Goal: Download file/media

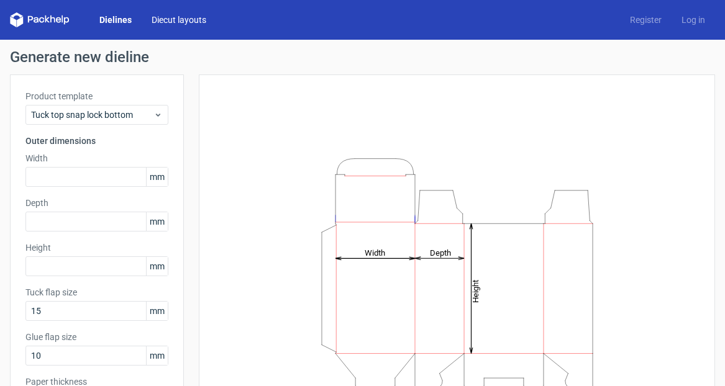
click at [170, 18] on link "Diecut layouts" at bounding box center [179, 20] width 75 height 12
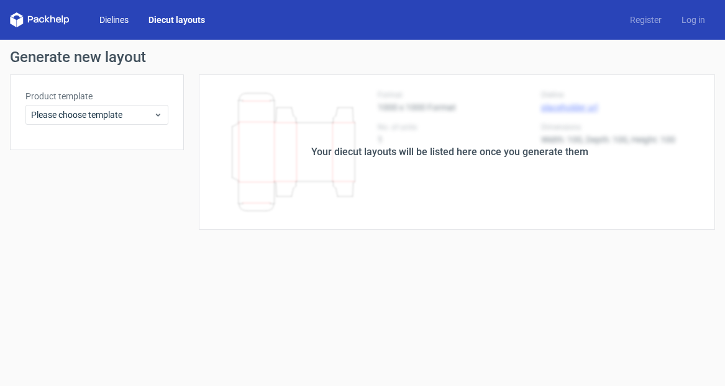
click at [116, 17] on link "Dielines" at bounding box center [113, 20] width 49 height 12
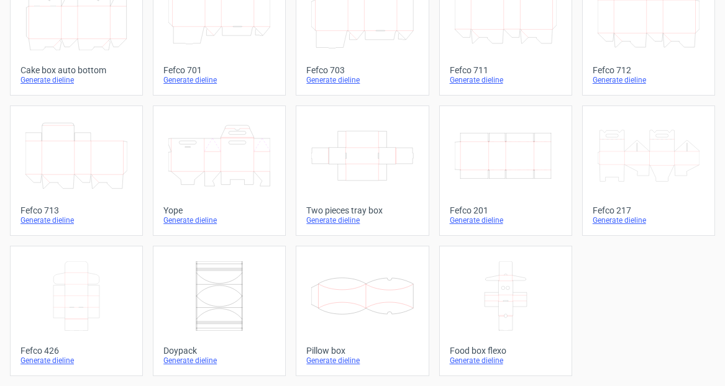
scroll to position [400, 0]
click at [642, 163] on icon at bounding box center [649, 156] width 102 height 70
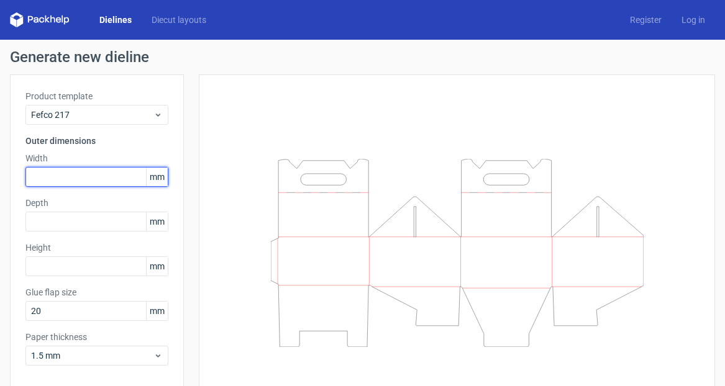
click at [81, 177] on input "text" at bounding box center [96, 177] width 143 height 20
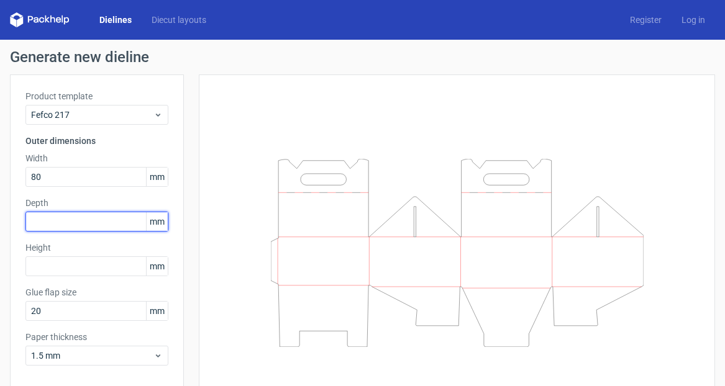
click at [73, 219] on input "text" at bounding box center [96, 222] width 143 height 20
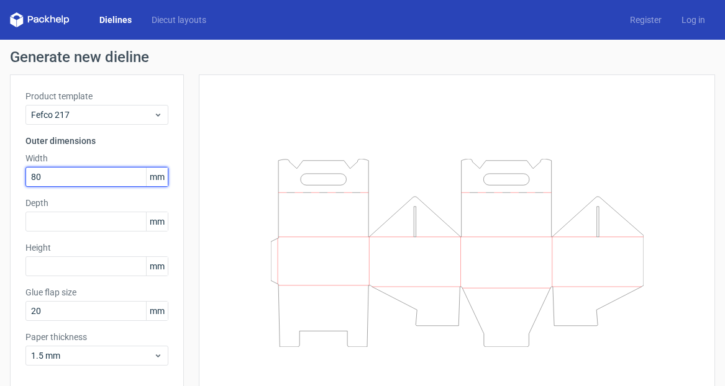
click at [58, 180] on input "80" at bounding box center [96, 177] width 143 height 20
type input "8"
type input "295"
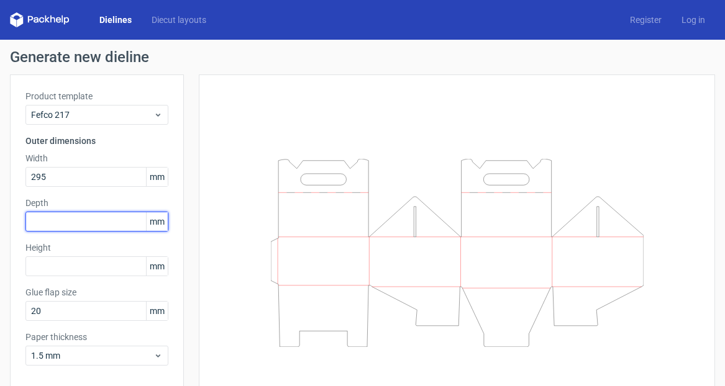
click at [64, 221] on input "text" at bounding box center [96, 222] width 143 height 20
type input "80"
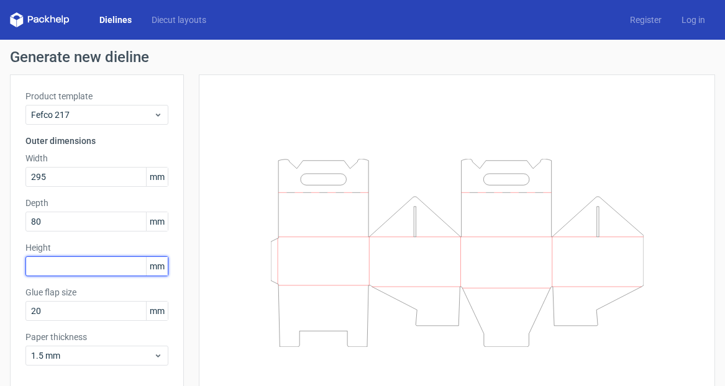
click at [71, 267] on input "text" at bounding box center [96, 267] width 143 height 20
type input "65"
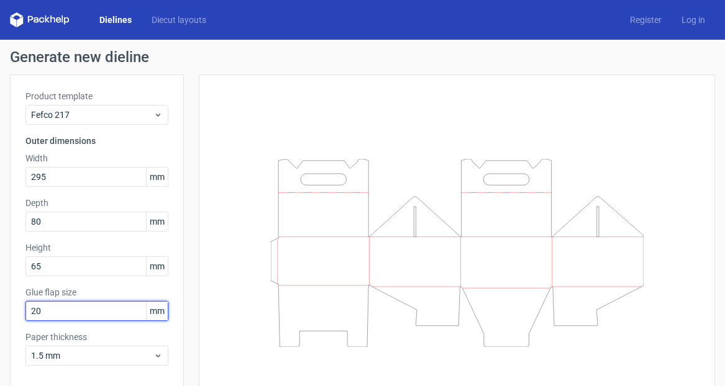
click at [93, 313] on input "20" at bounding box center [96, 311] width 143 height 20
click at [34, 313] on input "20" at bounding box center [96, 311] width 143 height 20
type input "0"
type input "10"
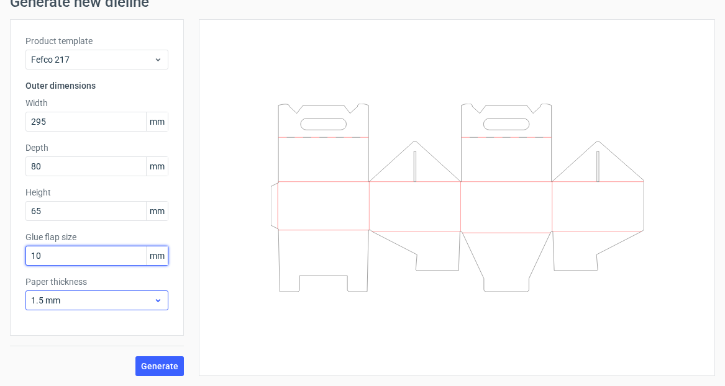
scroll to position [55, 0]
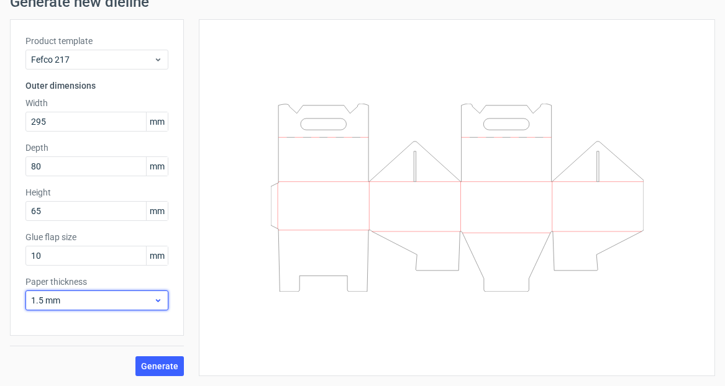
click at [68, 298] on span "1.5 mm" at bounding box center [92, 301] width 122 height 12
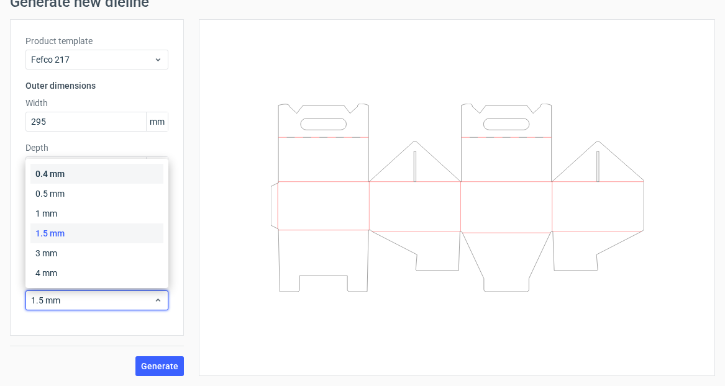
click at [65, 174] on div "0.4 mm" at bounding box center [96, 174] width 133 height 20
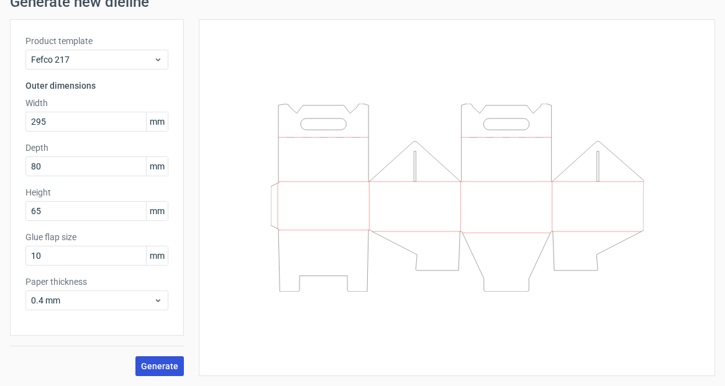
click at [158, 368] on span "Generate" at bounding box center [159, 366] width 37 height 9
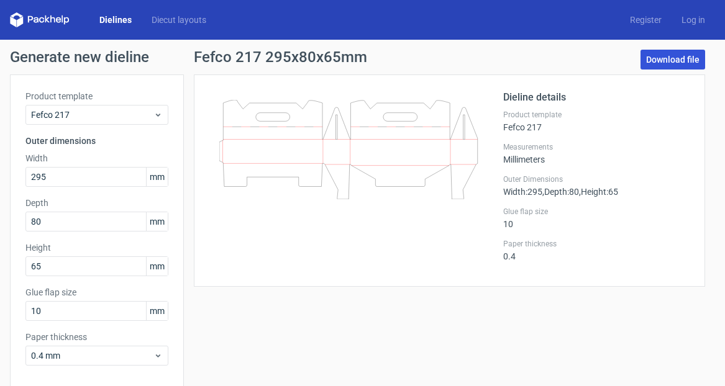
click at [677, 60] on link "Download file" at bounding box center [673, 60] width 65 height 20
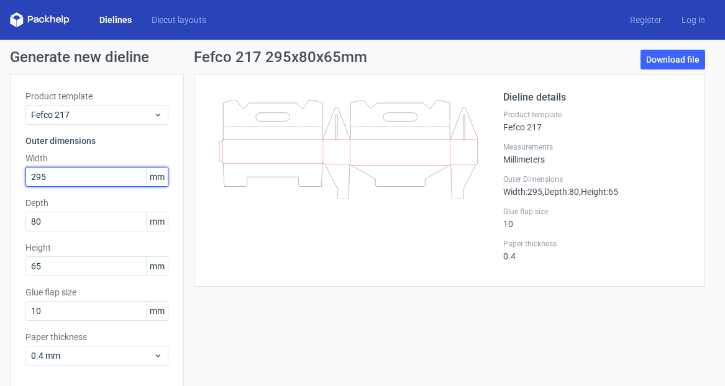
click at [89, 178] on input "295" at bounding box center [96, 177] width 143 height 20
type input "2"
type input "150"
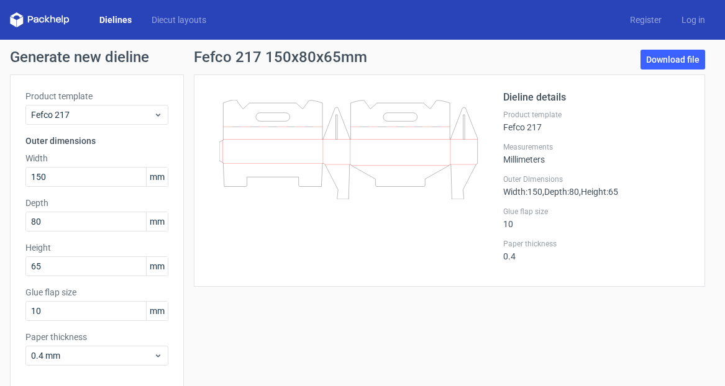
click at [260, 311] on div "Fefco 217 150x80x65mm Download file Dieline details Product template Fefco 217 …" at bounding box center [449, 241] width 531 height 382
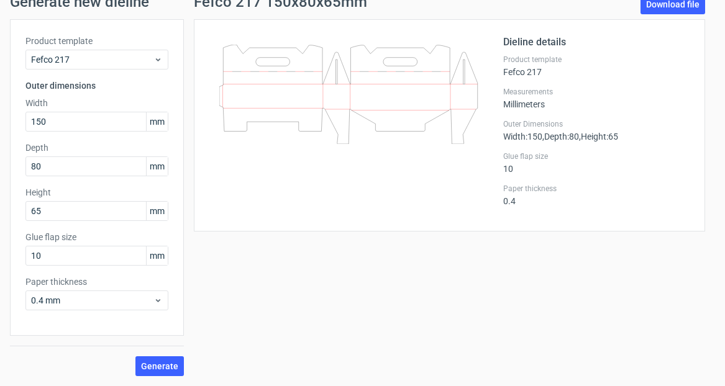
scroll to position [55, 0]
click at [157, 368] on span "Generate" at bounding box center [159, 366] width 37 height 9
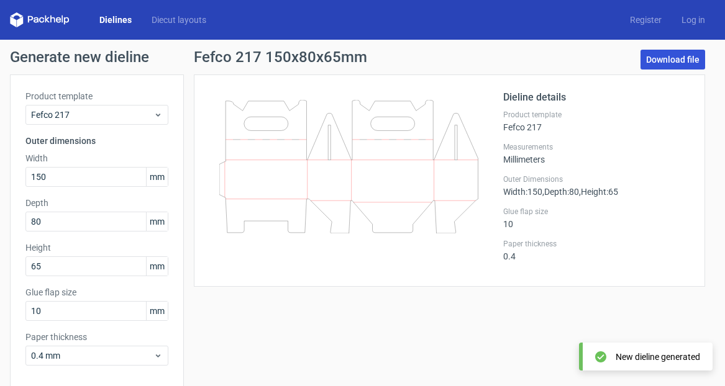
scroll to position [0, 0]
click at [680, 58] on link "Download file" at bounding box center [673, 60] width 65 height 20
